Goal: Information Seeking & Learning: Check status

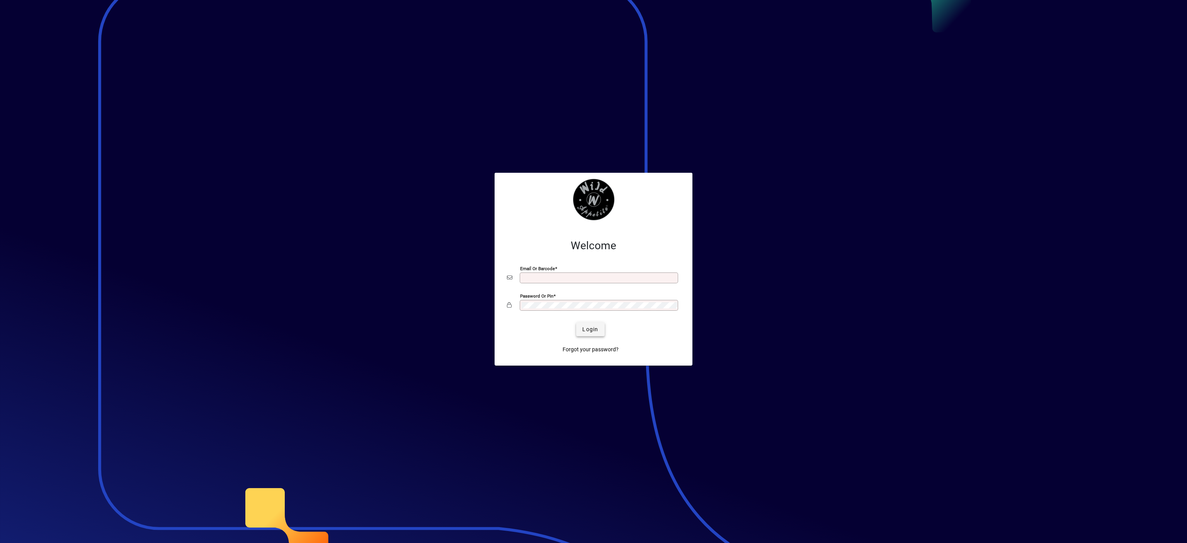
type input "**********"
click at [579, 328] on span "submit" at bounding box center [590, 329] width 28 height 19
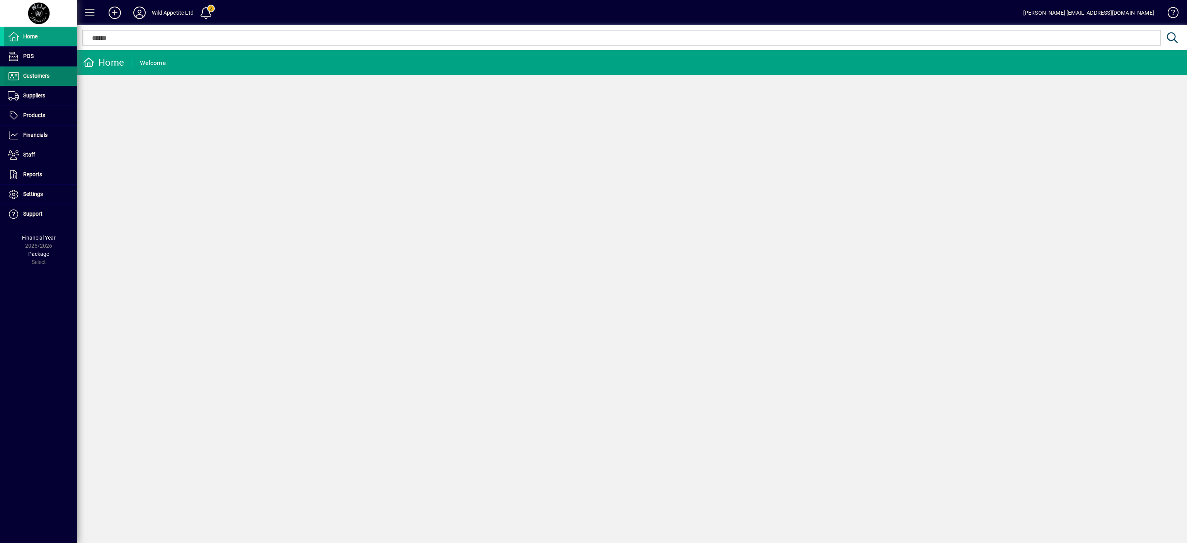
click at [43, 78] on span "Customers" at bounding box center [36, 76] width 26 height 6
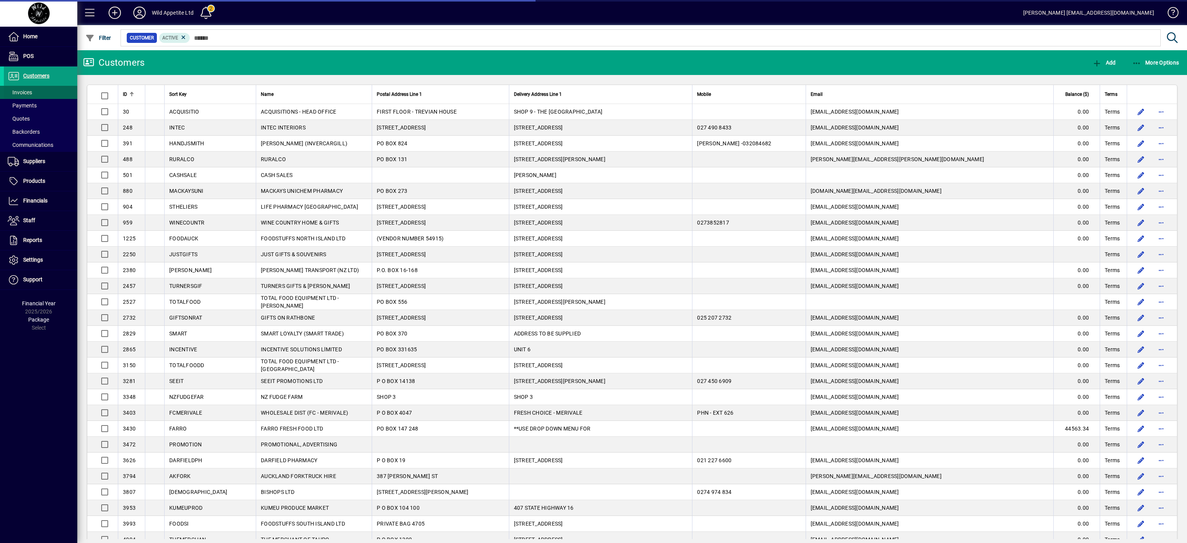
click at [19, 95] on span "Invoices" at bounding box center [18, 92] width 28 height 8
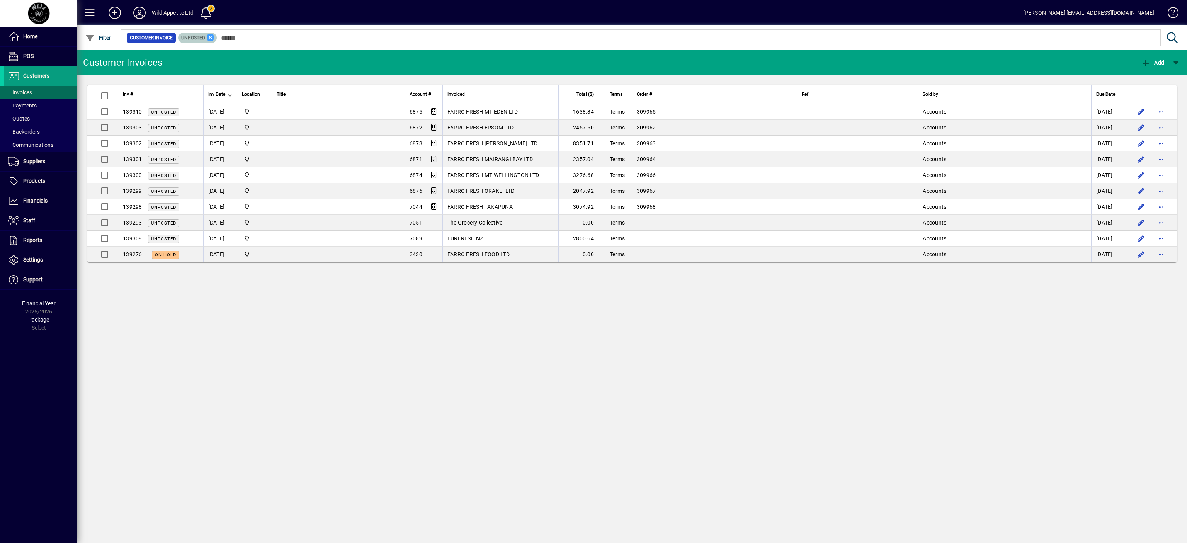
click at [212, 36] on icon at bounding box center [210, 37] width 7 height 7
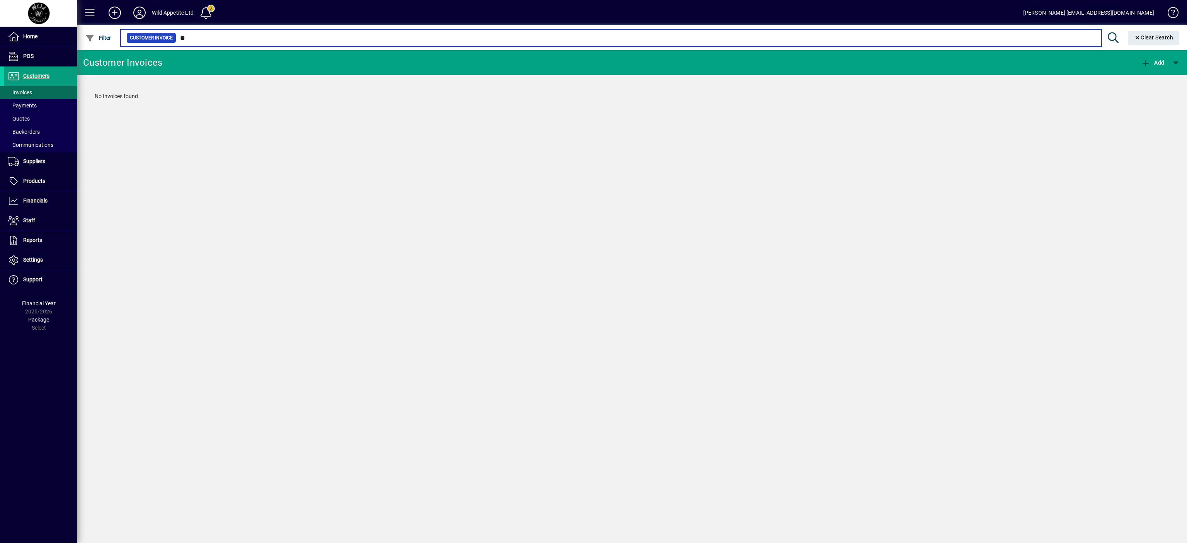
type input "*"
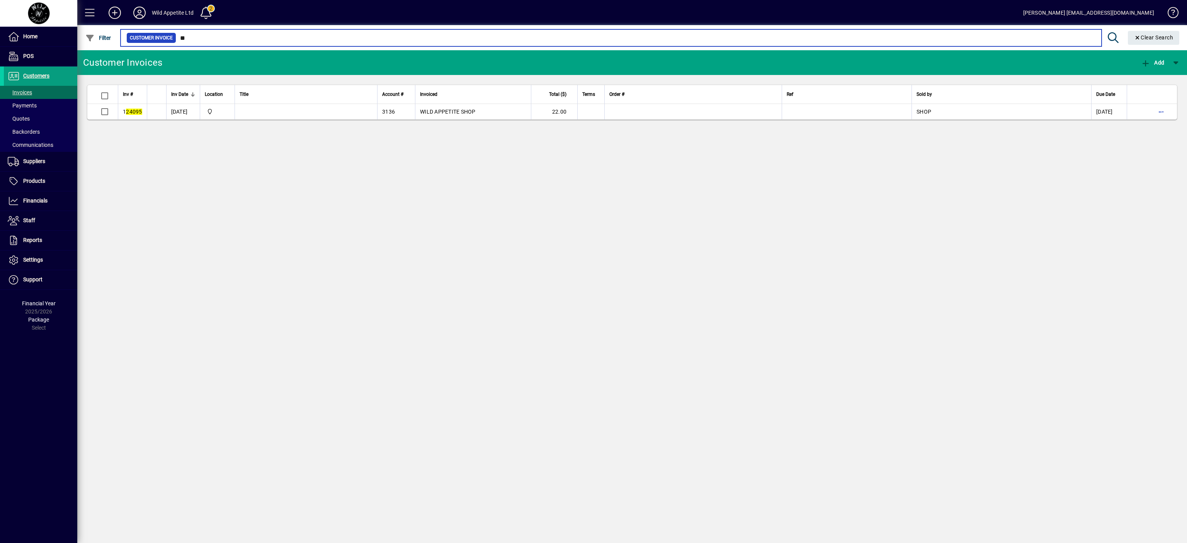
type input "*"
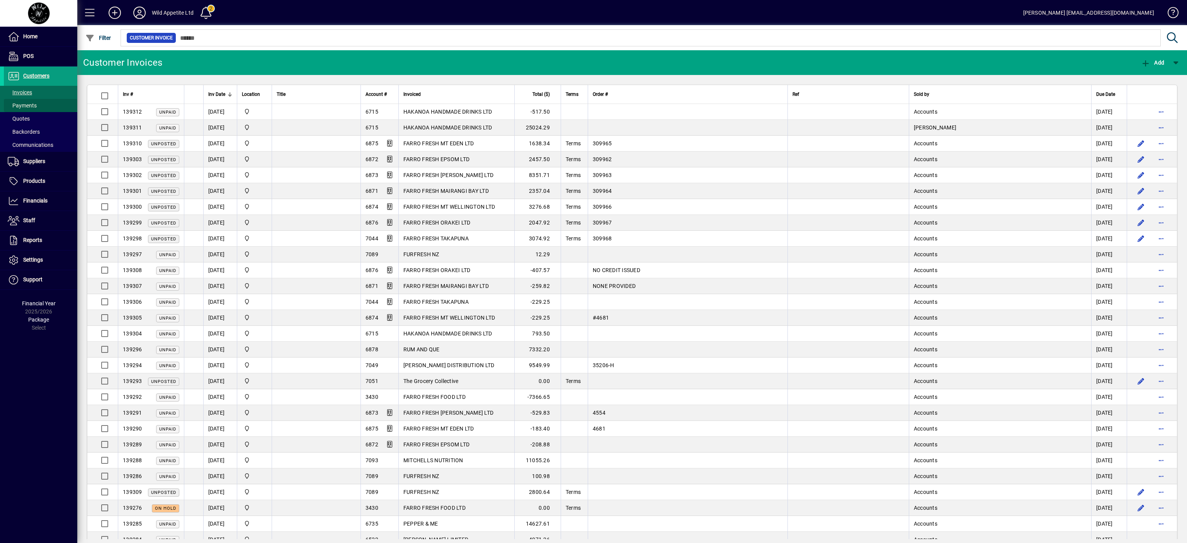
click at [26, 105] on span "Payments" at bounding box center [22, 105] width 29 height 6
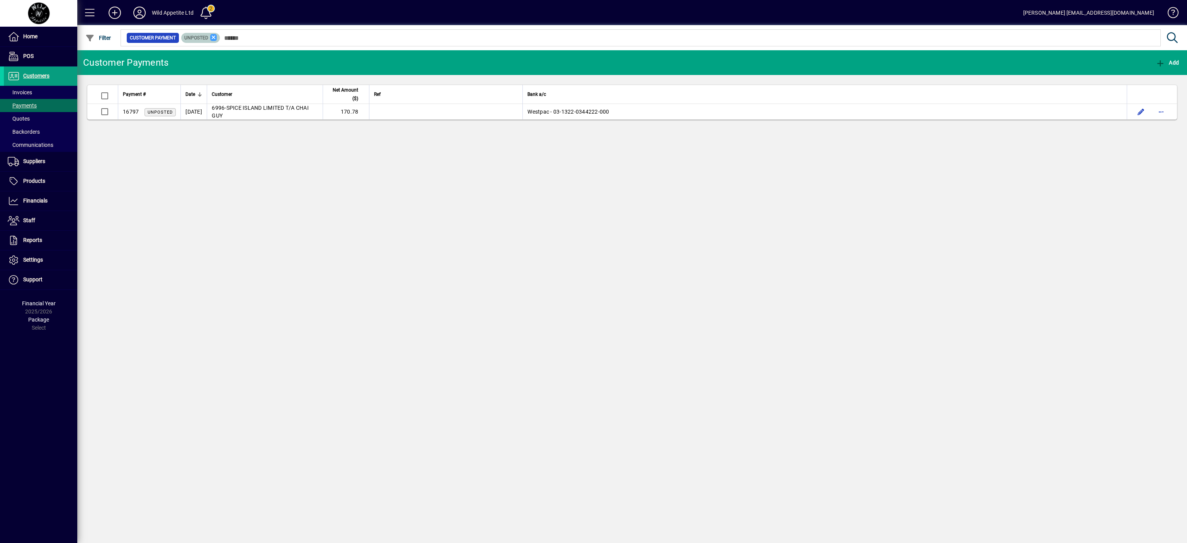
click at [213, 34] on icon at bounding box center [213, 37] width 7 height 7
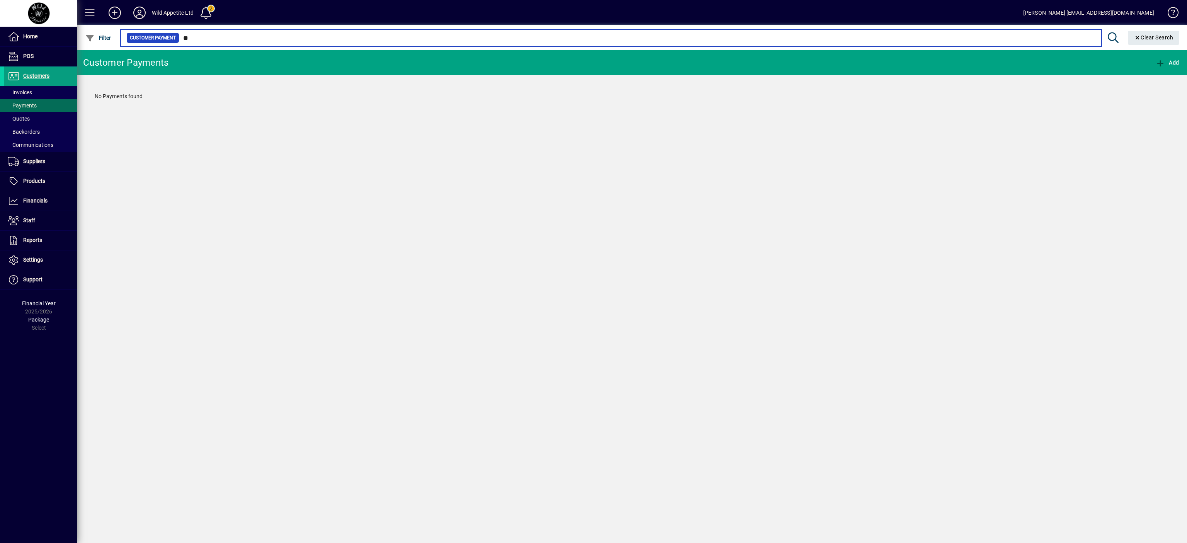
type input "*"
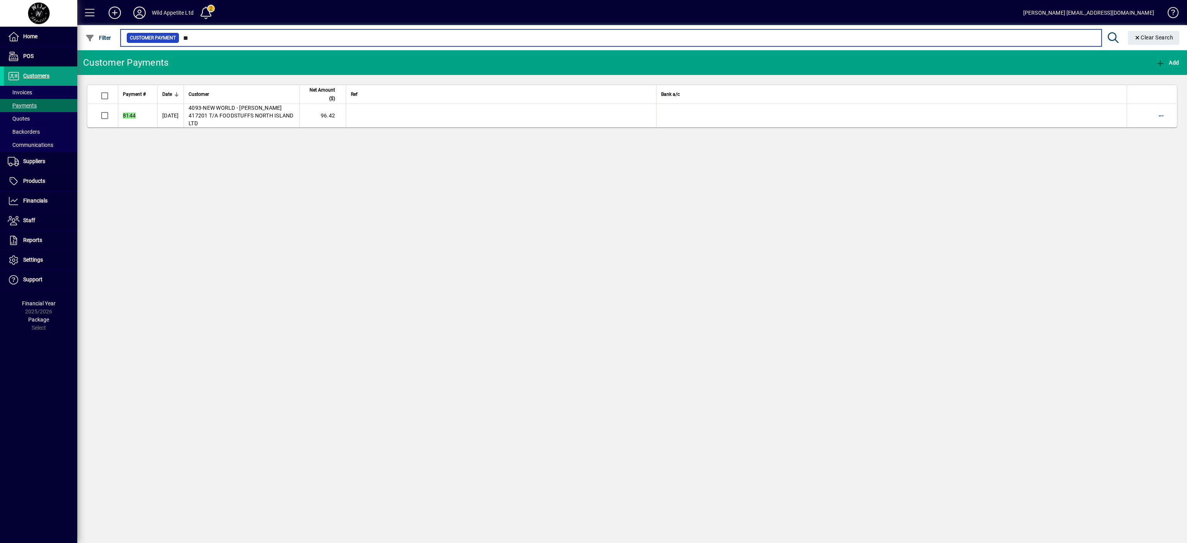
type input "*"
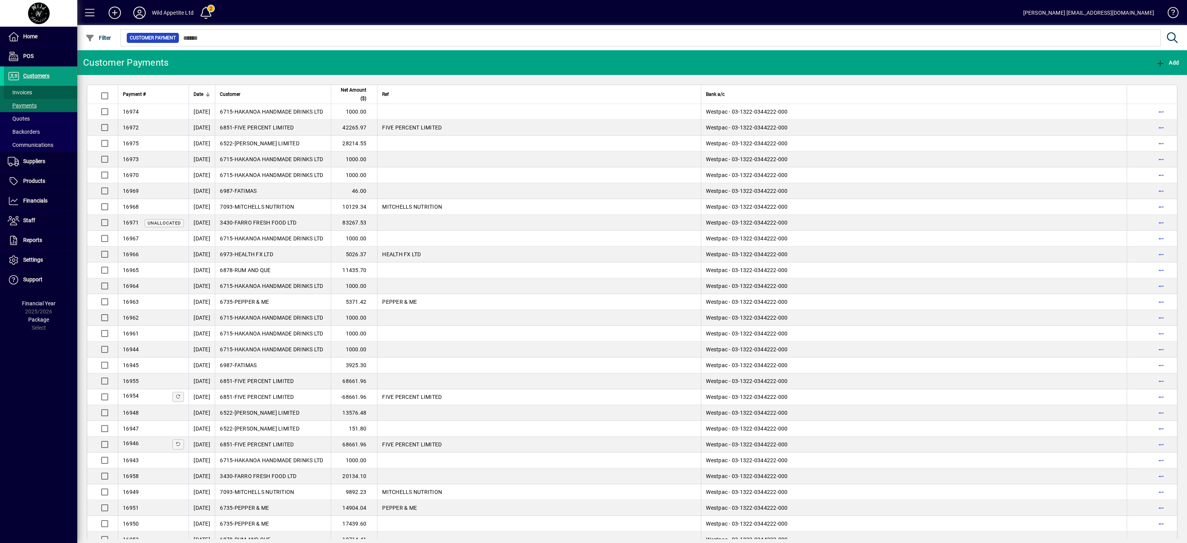
click at [25, 93] on span "Invoices" at bounding box center [20, 92] width 24 height 6
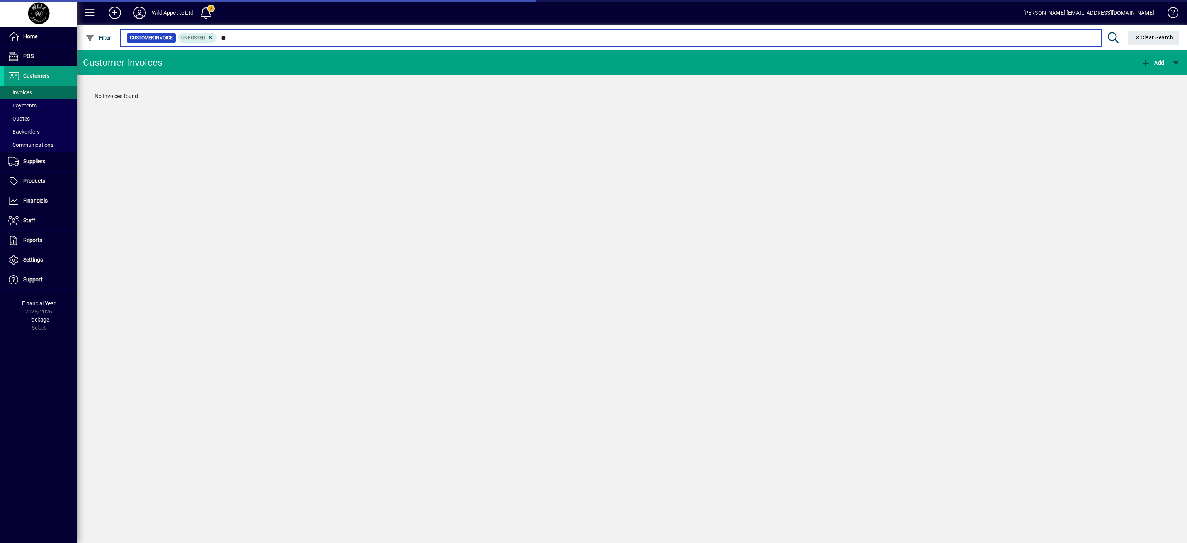
type input "*"
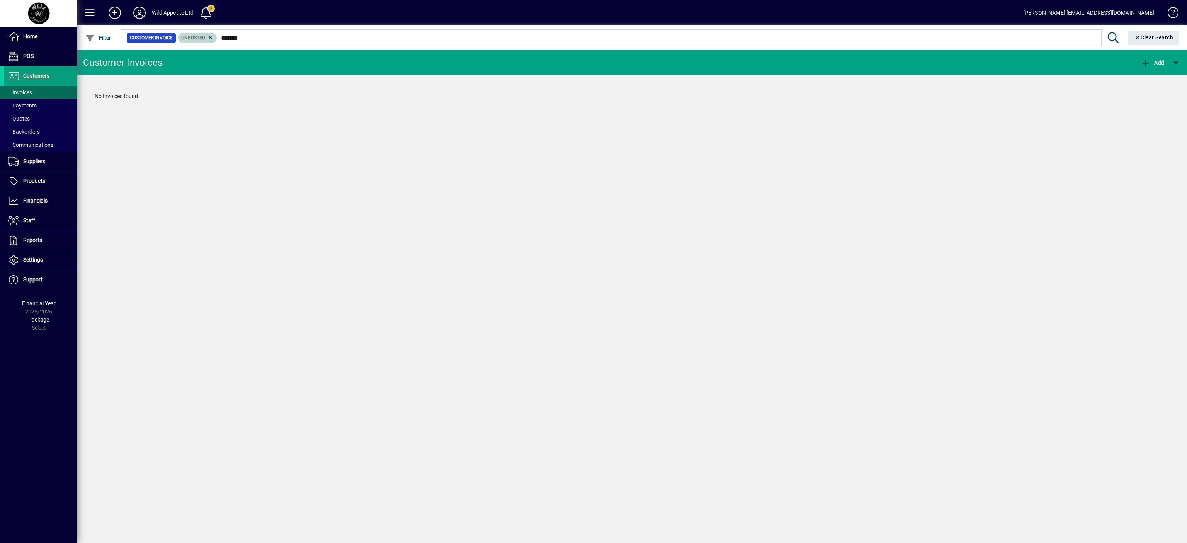
click at [209, 39] on icon at bounding box center [210, 37] width 7 height 7
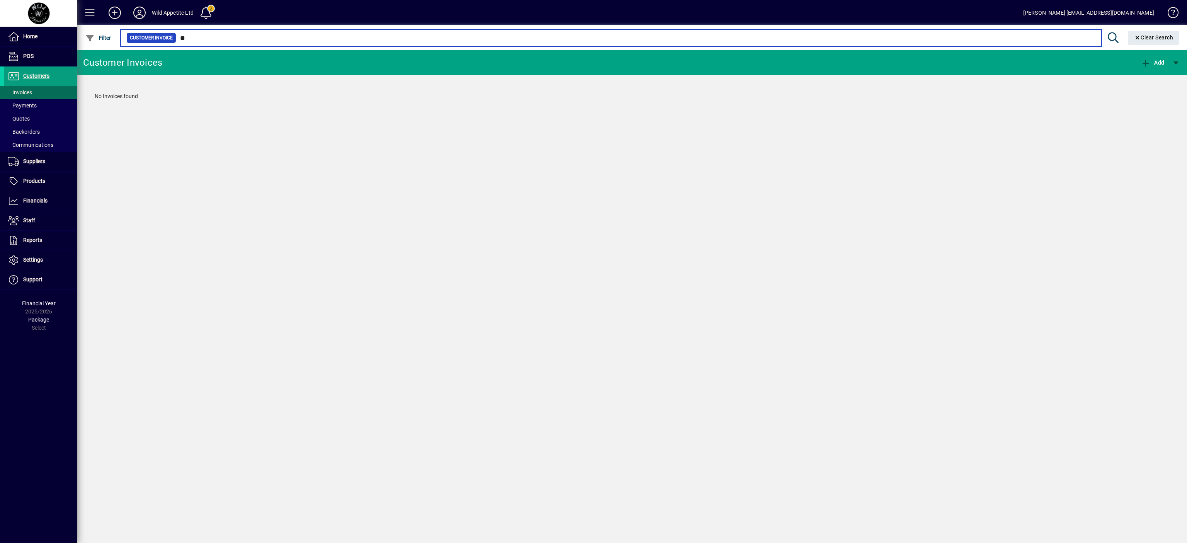
type input "*"
